Goal: Task Accomplishment & Management: Manage account settings

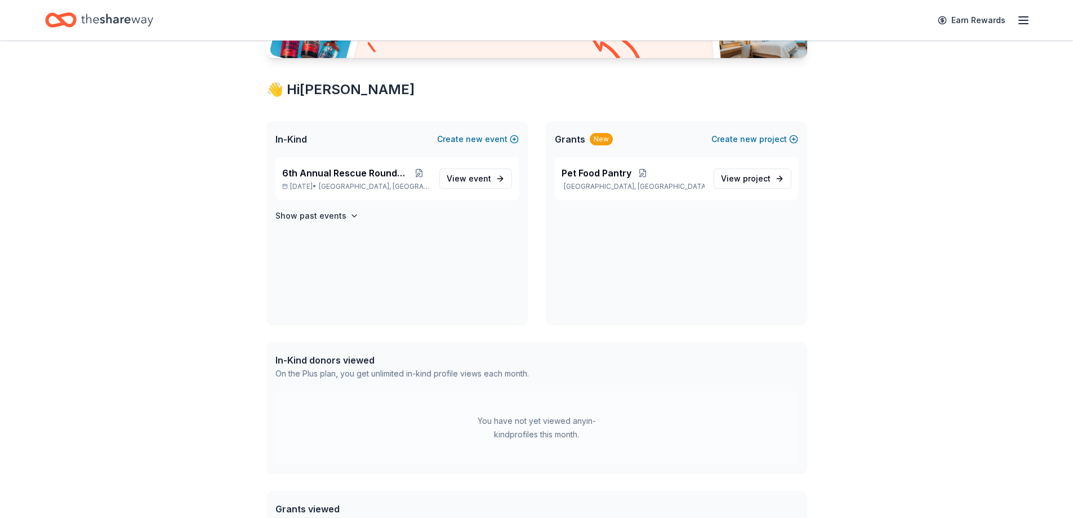
scroll to position [169, 0]
click at [350, 178] on span "6th Annual Rescue Roundup" at bounding box center [345, 172] width 126 height 14
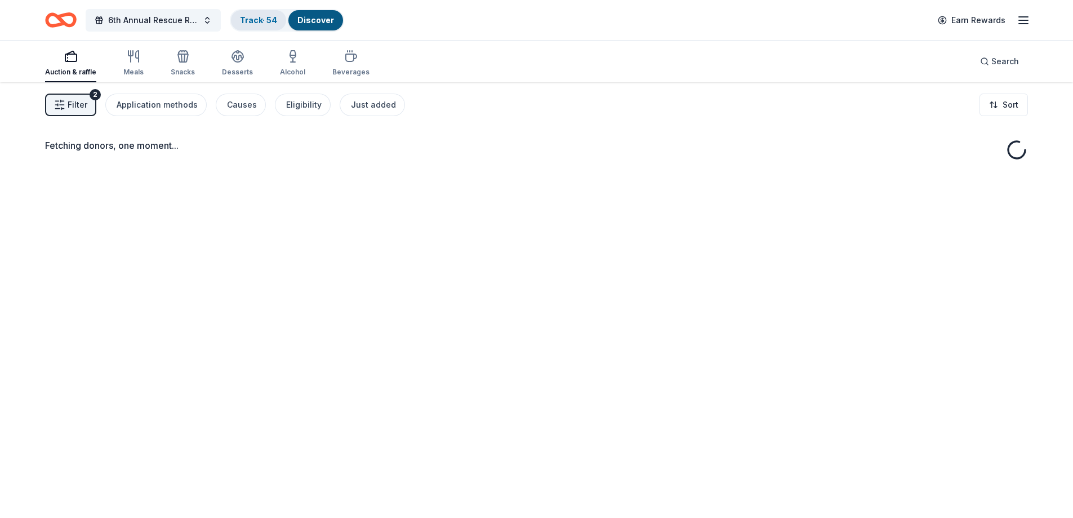
click at [266, 19] on link "Track · 54" at bounding box center [258, 20] width 37 height 10
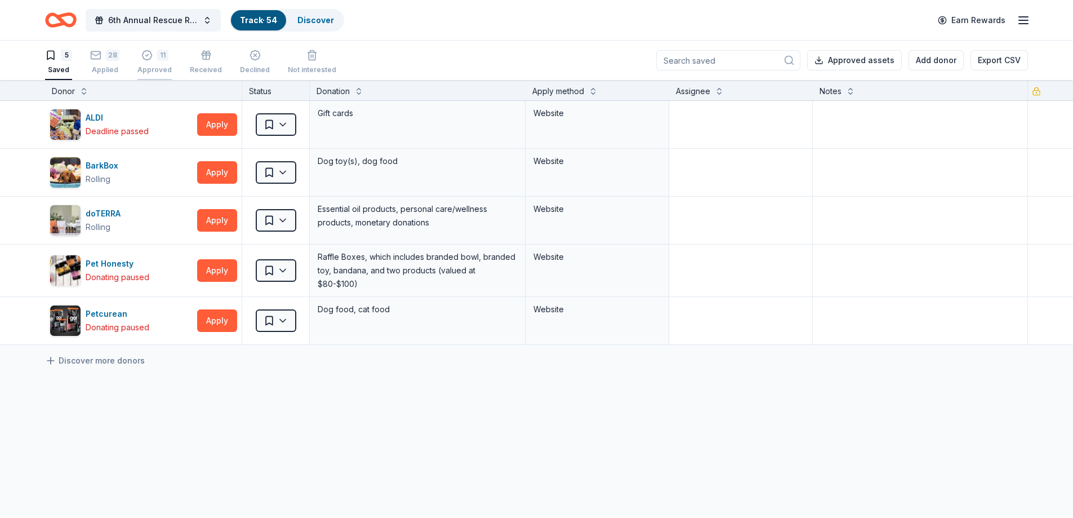
click at [159, 63] on div "11 Approved" at bounding box center [154, 62] width 34 height 25
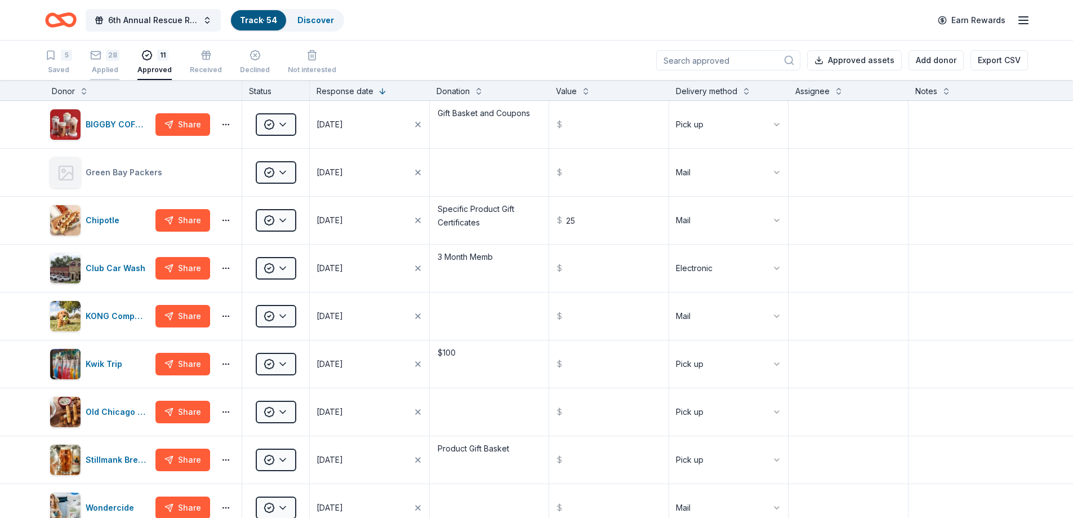
click at [102, 66] on div "Applied" at bounding box center [104, 69] width 29 height 9
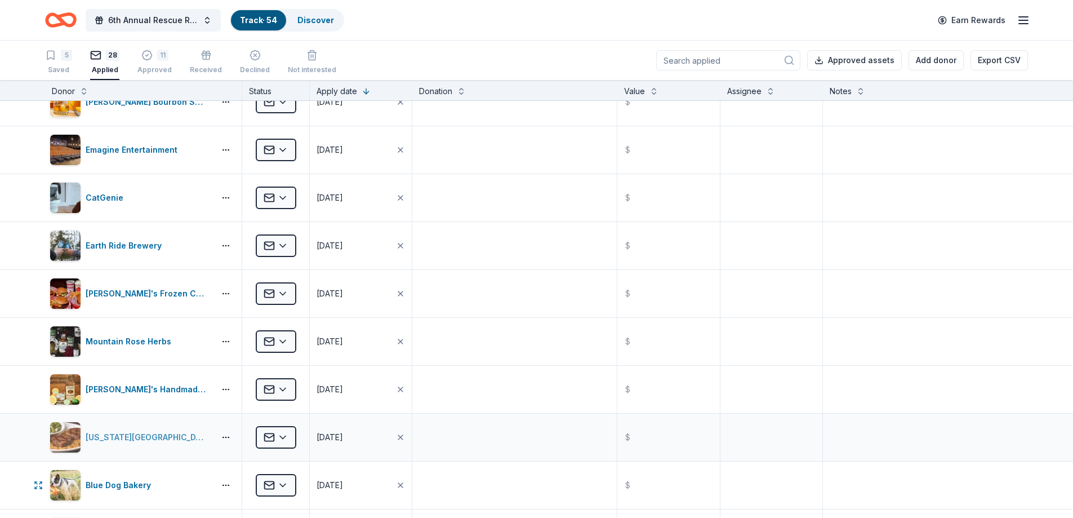
scroll to position [282, 0]
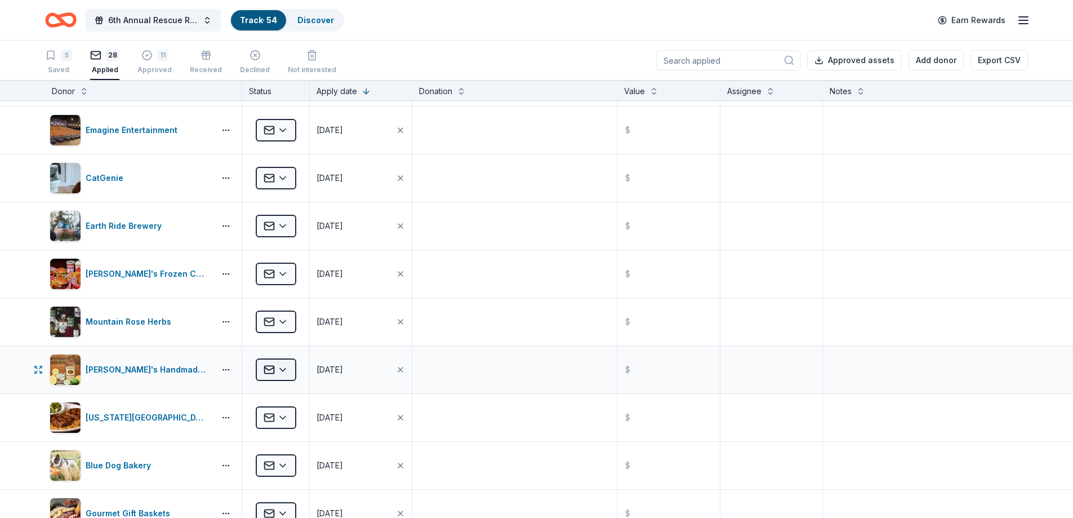
click at [280, 369] on html "6th Annual Rescue Roundup Track · 54 Discover Earn Rewards 5 Saved 28 Applied 1…" at bounding box center [536, 259] width 1073 height 518
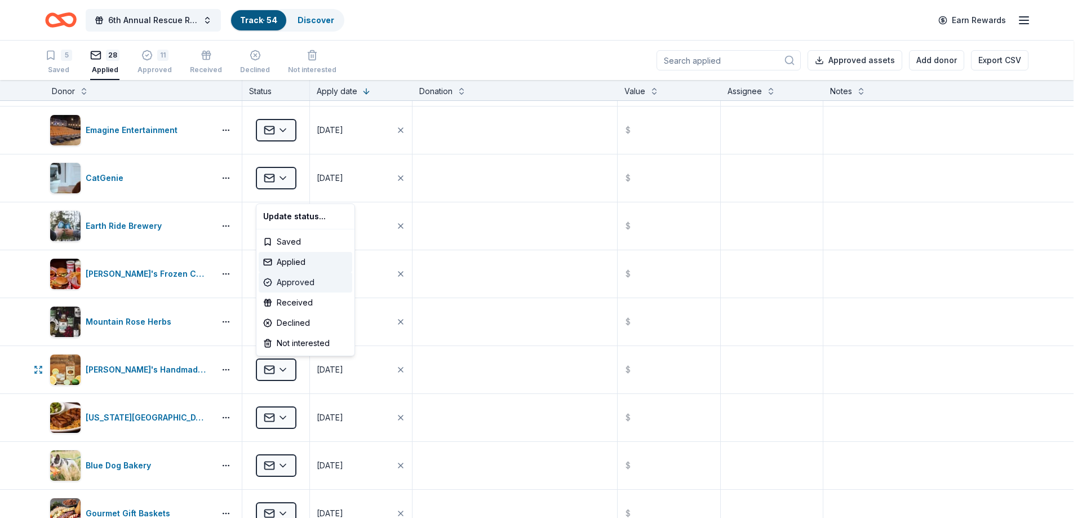
click at [295, 278] on div "Approved" at bounding box center [306, 282] width 94 height 20
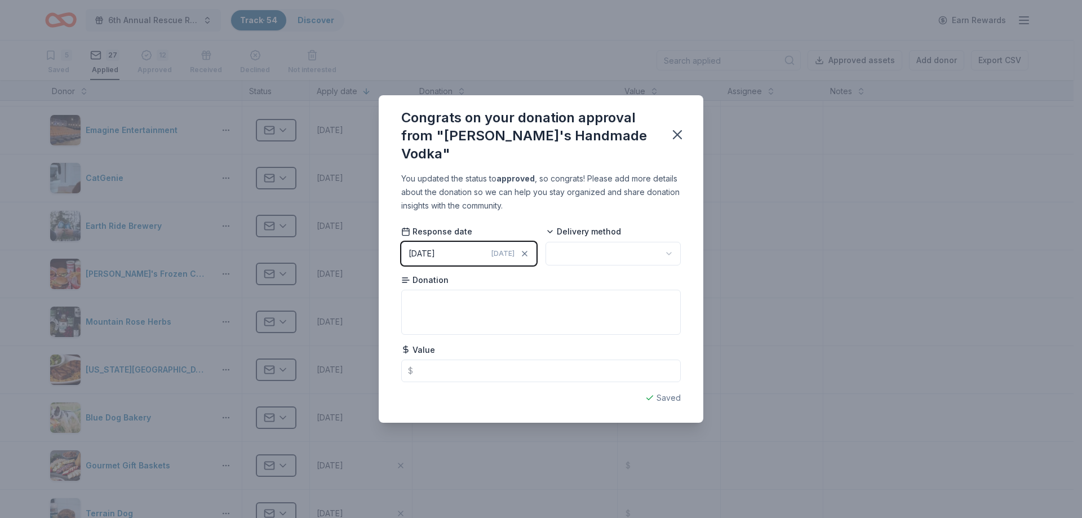
click at [613, 245] on html "6th Annual Rescue Roundup Track · 54 Discover Earn Rewards 5 Saved 27 Applied 1…" at bounding box center [541, 259] width 1082 height 518
click at [676, 138] on icon "button" at bounding box center [677, 135] width 16 height 16
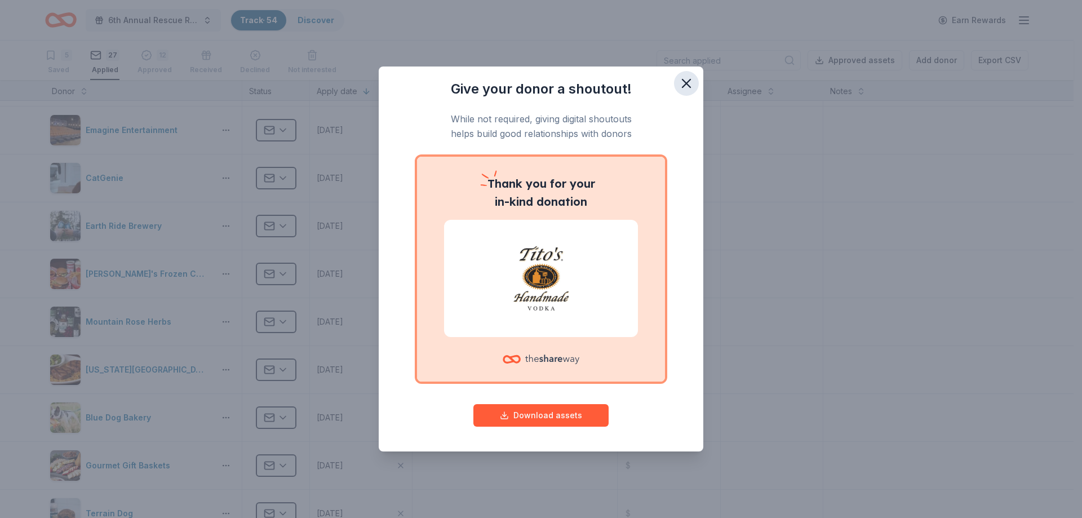
click at [687, 81] on icon "button" at bounding box center [686, 84] width 16 height 16
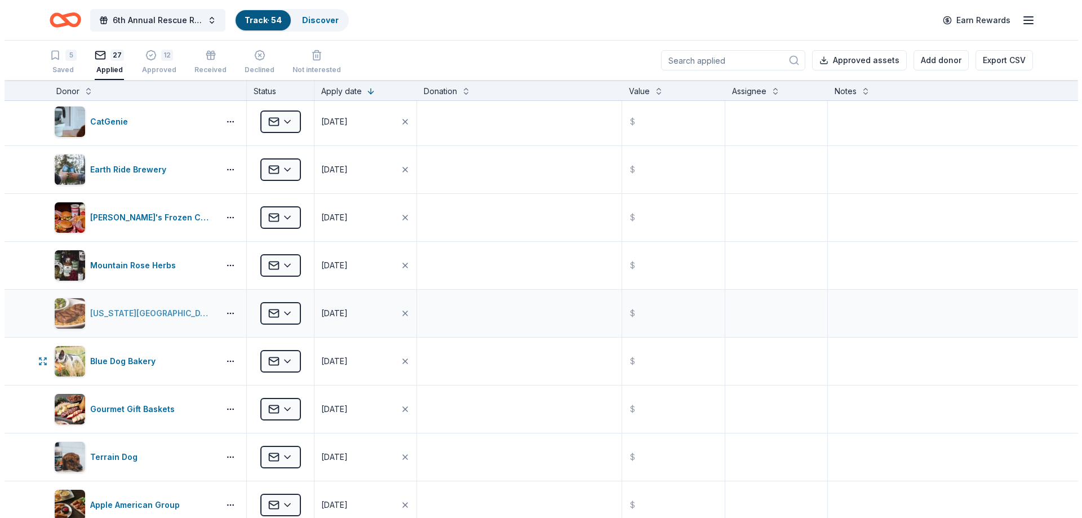
scroll to position [394, 0]
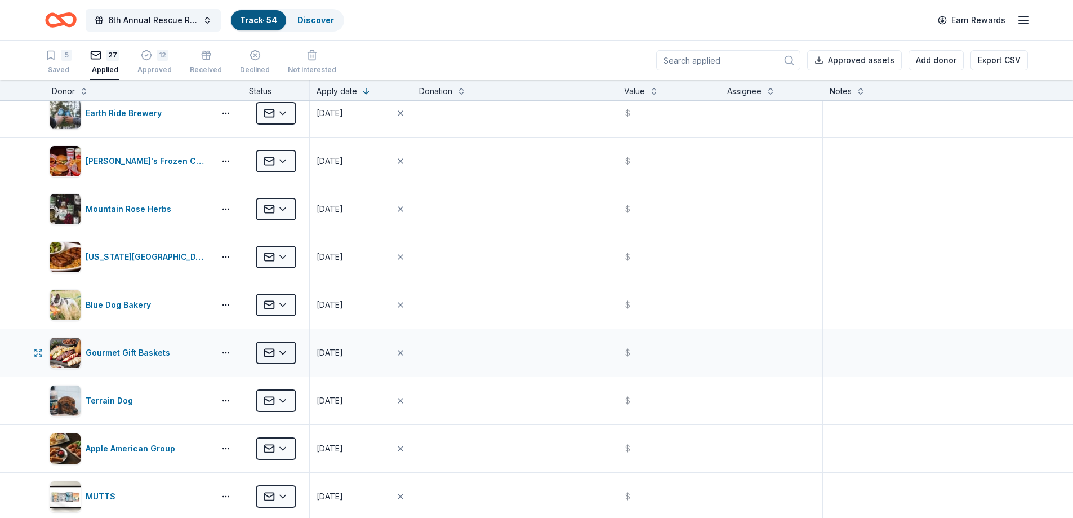
click at [278, 352] on html "6th Annual Rescue Roundup Track · 54 Discover Earn Rewards 5 Saved 27 Applied 1…" at bounding box center [536, 259] width 1073 height 518
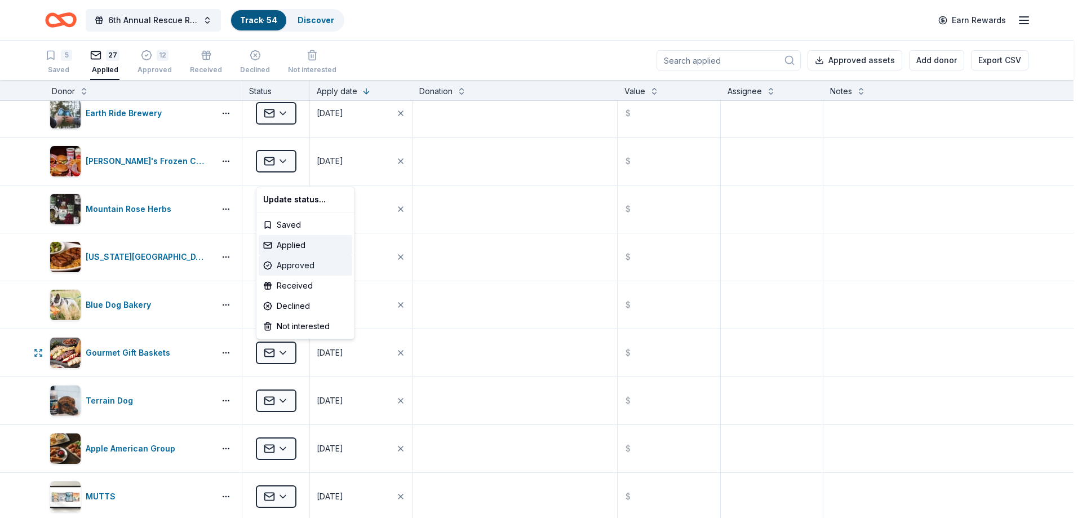
click at [304, 264] on div "Approved" at bounding box center [306, 265] width 94 height 20
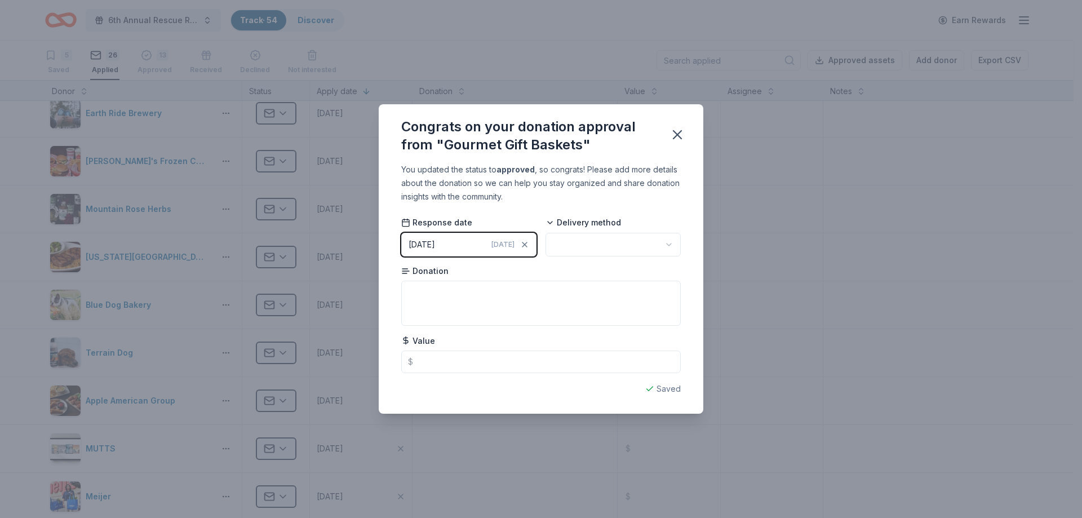
click at [574, 248] on html "6th Annual Rescue Roundup Track · 54 Discover Earn Rewards 5 Saved 26 Applied 1…" at bounding box center [541, 259] width 1082 height 518
click at [672, 134] on icon "button" at bounding box center [677, 135] width 16 height 16
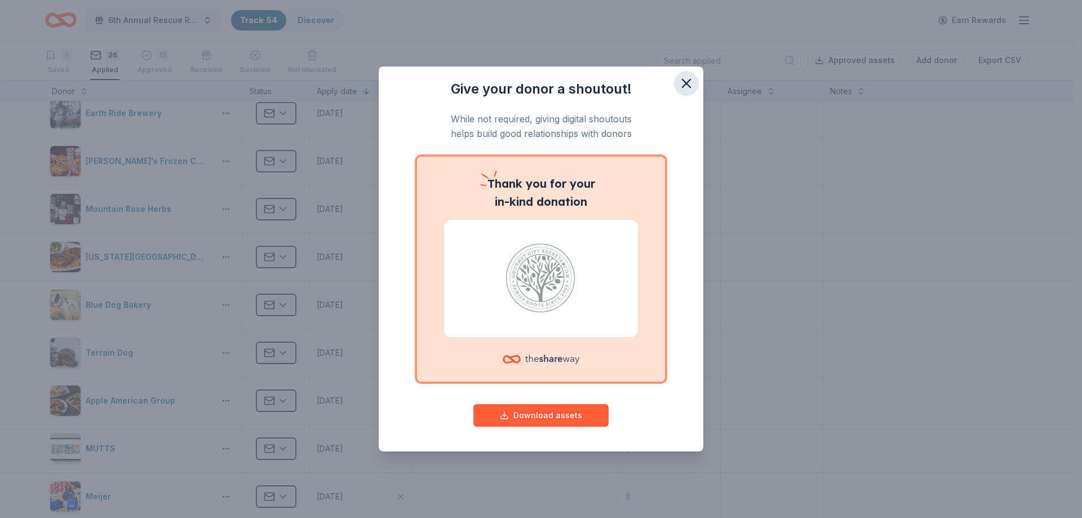
click at [686, 84] on icon "button" at bounding box center [686, 83] width 8 height 8
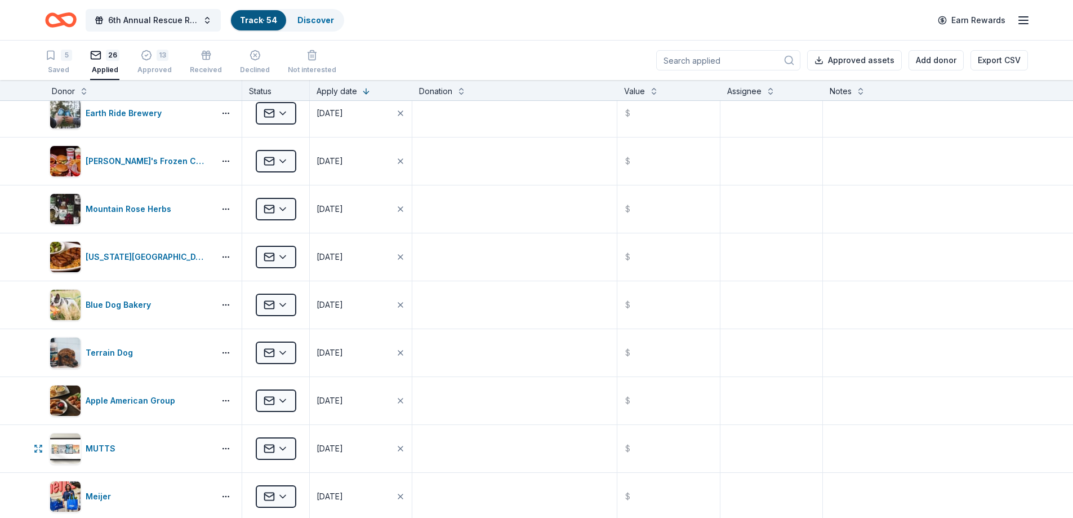
click at [282, 446] on html "6th Annual Rescue Roundup Track · 54 Discover Earn Rewards 5 Saved 26 Applied 1…" at bounding box center [536, 259] width 1073 height 518
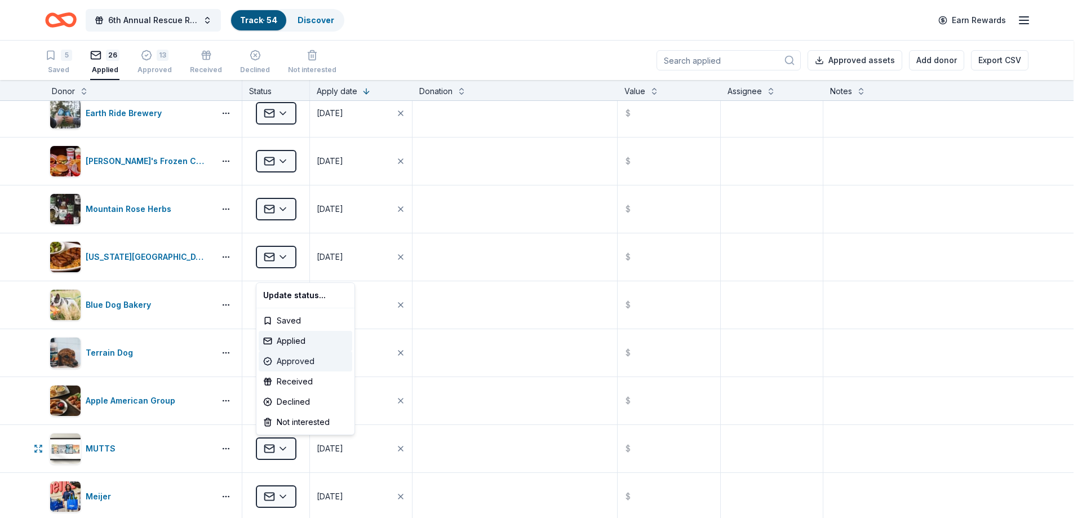
click at [313, 361] on div "Approved" at bounding box center [306, 361] width 94 height 20
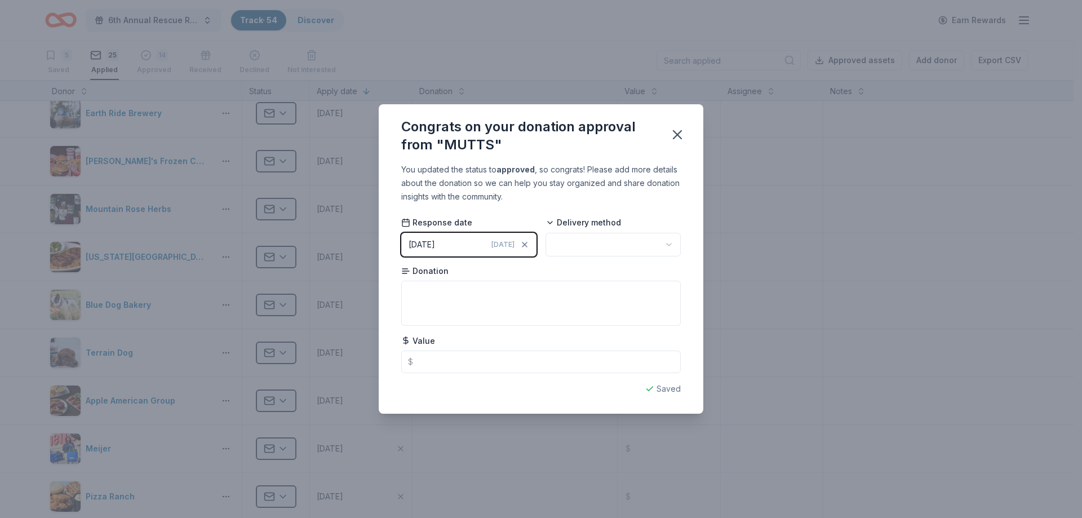
click at [579, 237] on html "6th Annual Rescue Roundup Track · 54 Discover Earn Rewards 5 Saved 25 Applied 1…" at bounding box center [541, 259] width 1082 height 518
click at [466, 363] on input "text" at bounding box center [540, 361] width 279 height 23
type input "150.00"
click at [680, 131] on icon "button" at bounding box center [677, 135] width 8 height 8
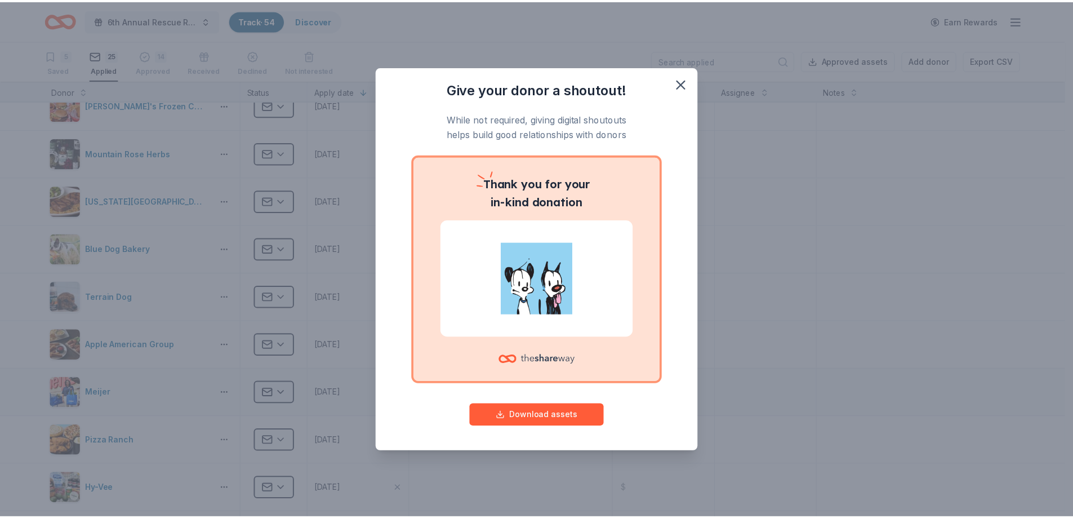
scroll to position [451, 0]
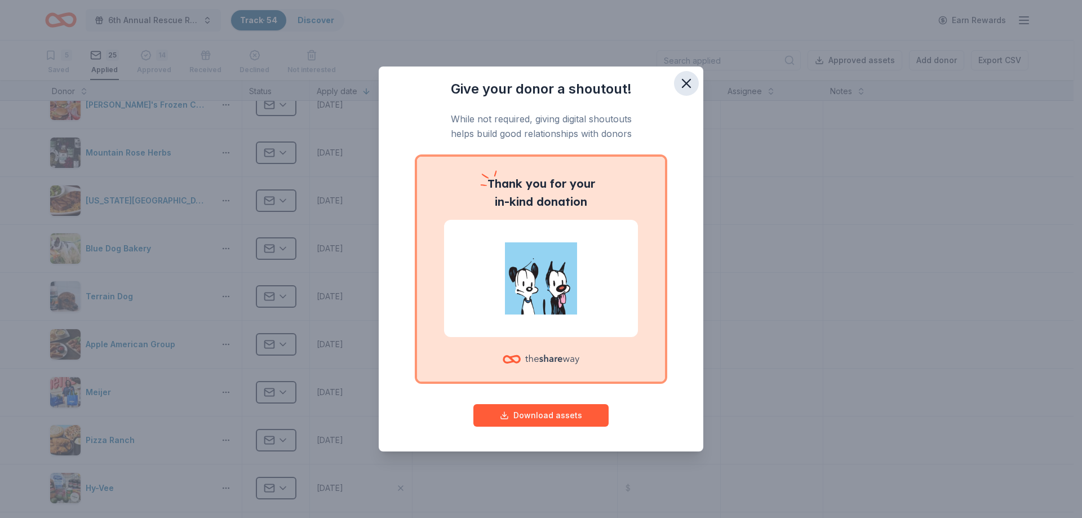
click at [685, 81] on icon "button" at bounding box center [686, 84] width 16 height 16
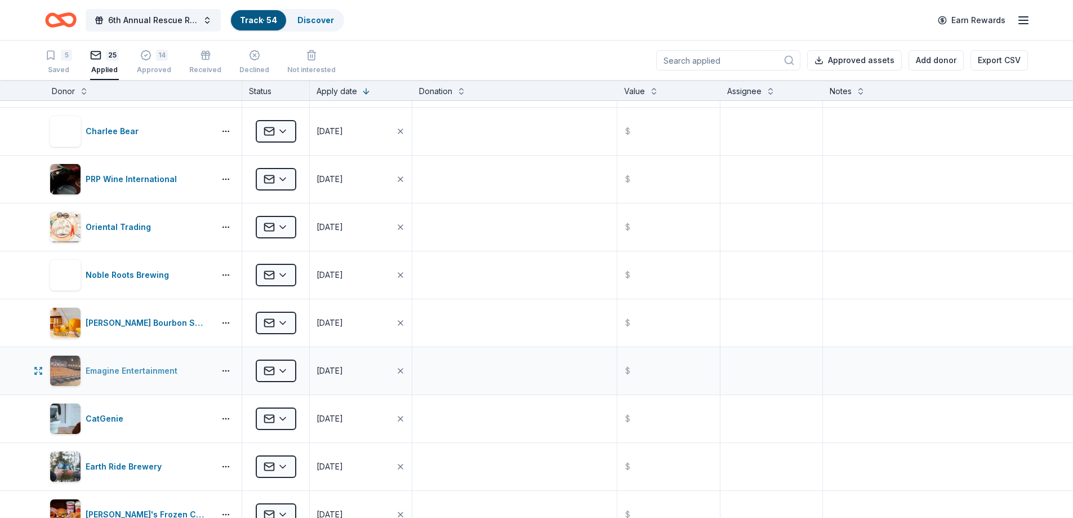
scroll to position [0, 0]
